Goal: Task Accomplishment & Management: Manage account settings

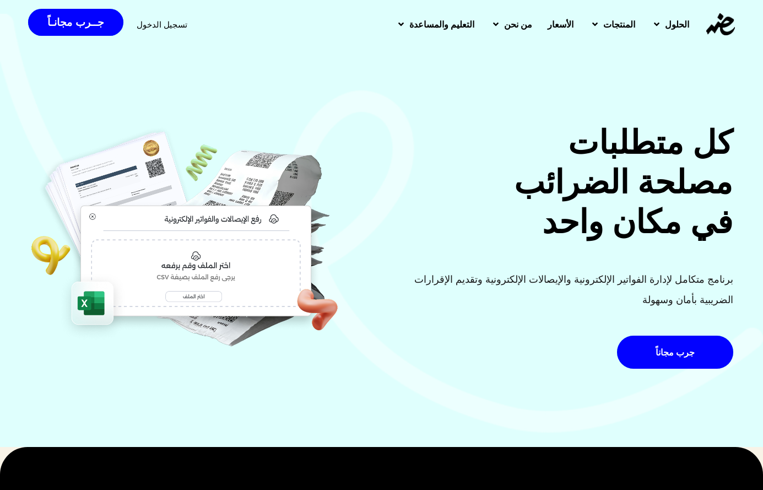
click at [158, 20] on span "تسجيل الدخول" at bounding box center [162, 24] width 51 height 8
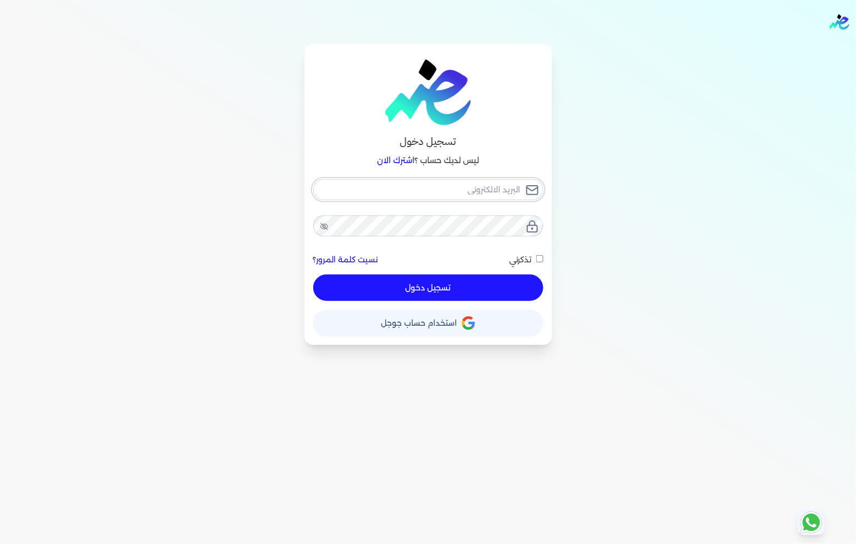
type input "fathyomran1600@gmail.com"
click at [355, 283] on div "fathyomran1600@gmail.com نسيت كلمة المرور؟ تذكرني تسجيل دخول" at bounding box center [428, 240] width 230 height 122
click at [369, 283] on button "تسجيل دخول" at bounding box center [428, 287] width 230 height 26
checkbox input "false"
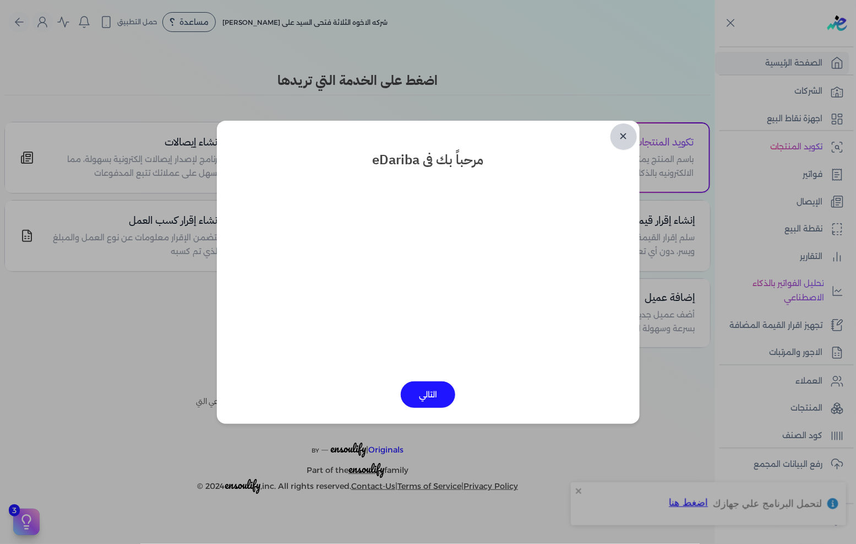
click at [625, 144] on link "✕" at bounding box center [624, 136] width 26 height 26
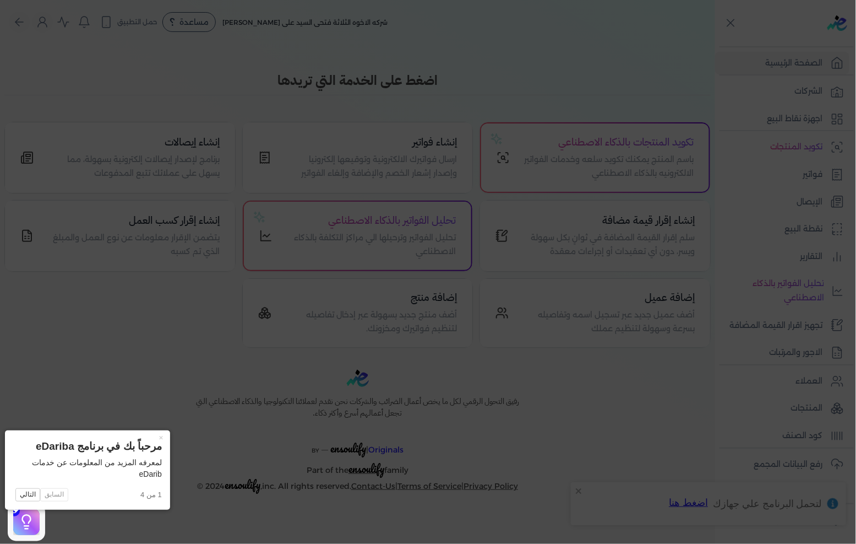
click at [447, 188] on icon at bounding box center [428, 272] width 856 height 544
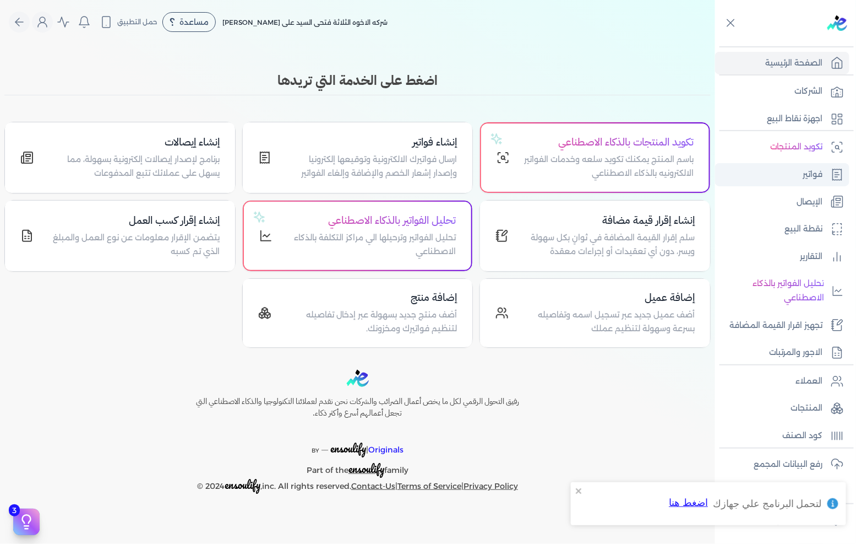
click at [835, 178] on icon at bounding box center [837, 174] width 9 height 11
